Goal: Task Accomplishment & Management: Complete application form

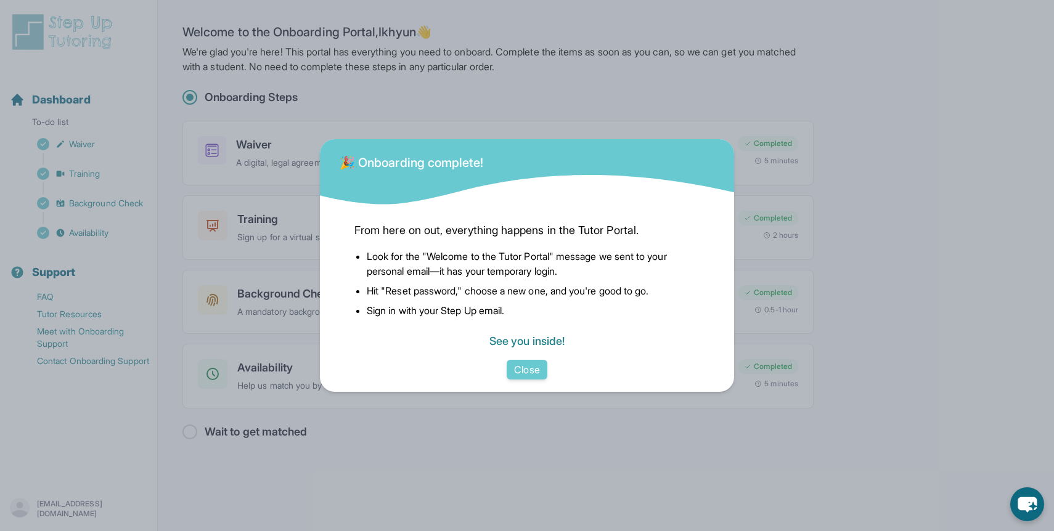
click at [524, 347] on link "See you inside!" at bounding box center [526, 341] width 75 height 13
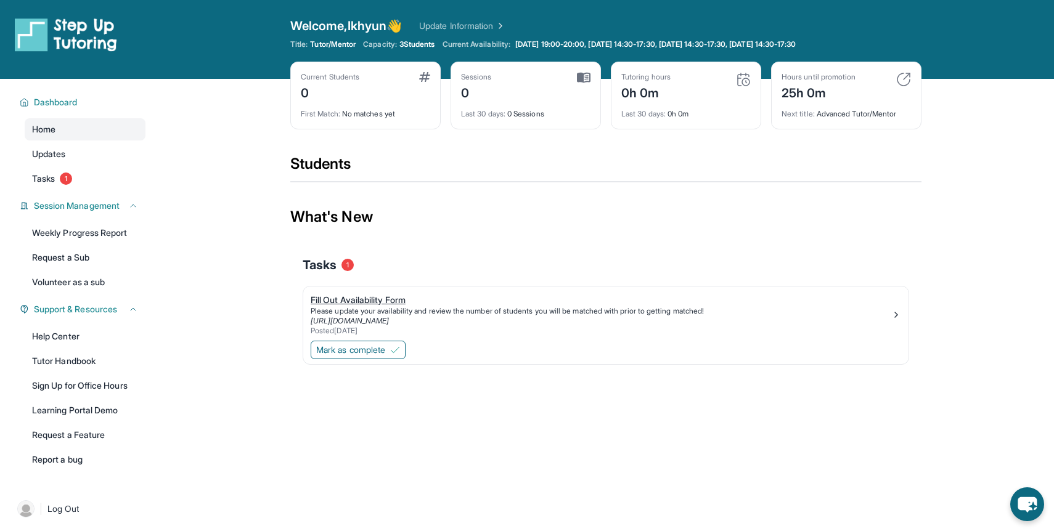
click at [404, 316] on div "[URL][DOMAIN_NAME]" at bounding box center [601, 321] width 580 height 10
click at [347, 356] on span "Mark as complete" at bounding box center [350, 350] width 69 height 12
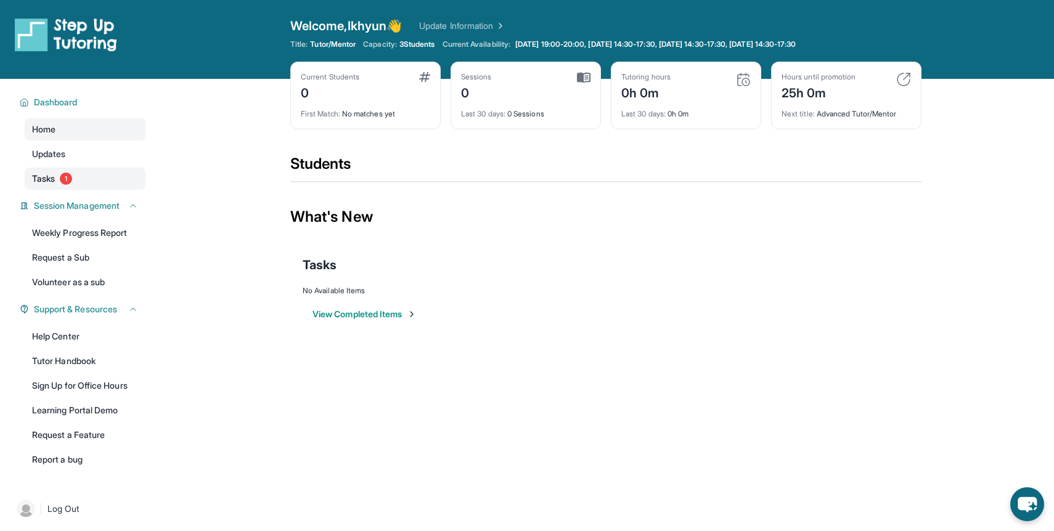
click at [92, 181] on link "Tasks 1" at bounding box center [85, 179] width 121 height 22
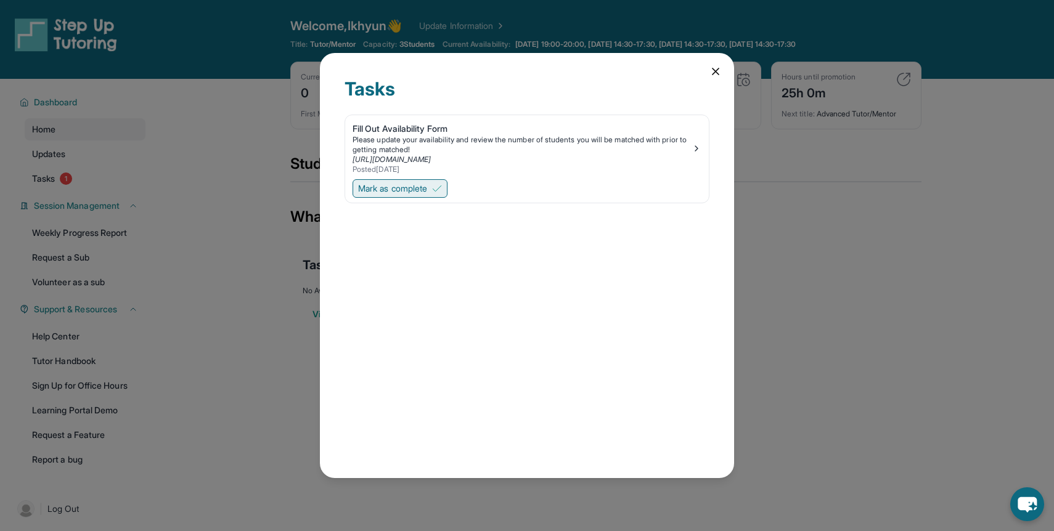
click at [435, 190] on button "Mark as complete" at bounding box center [399, 188] width 95 height 18
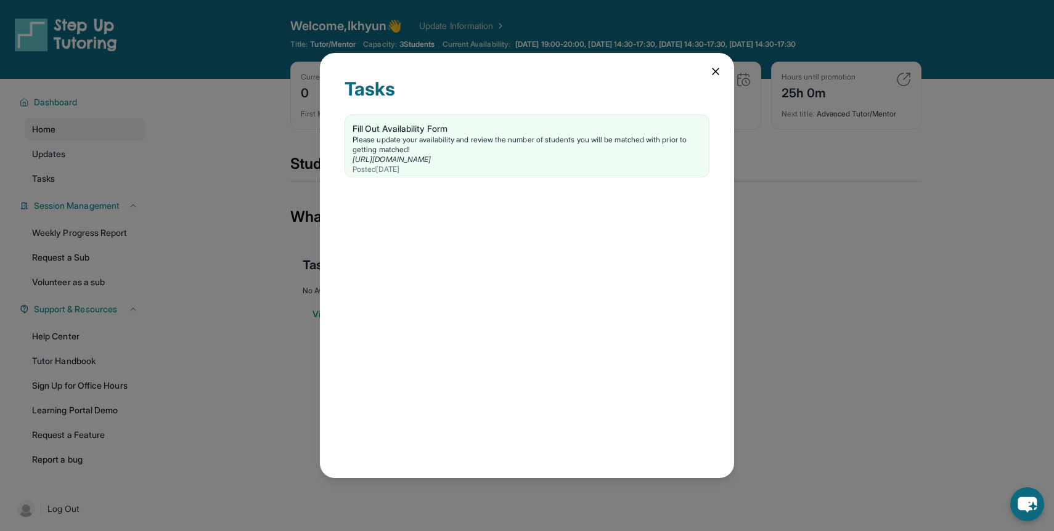
click at [707, 64] on div "Tasks Fill Out Availability Form Please update your availability and review the…" at bounding box center [527, 265] width 414 height 425
click at [717, 71] on icon at bounding box center [715, 71] width 12 height 12
